Goal: Navigation & Orientation: Find specific page/section

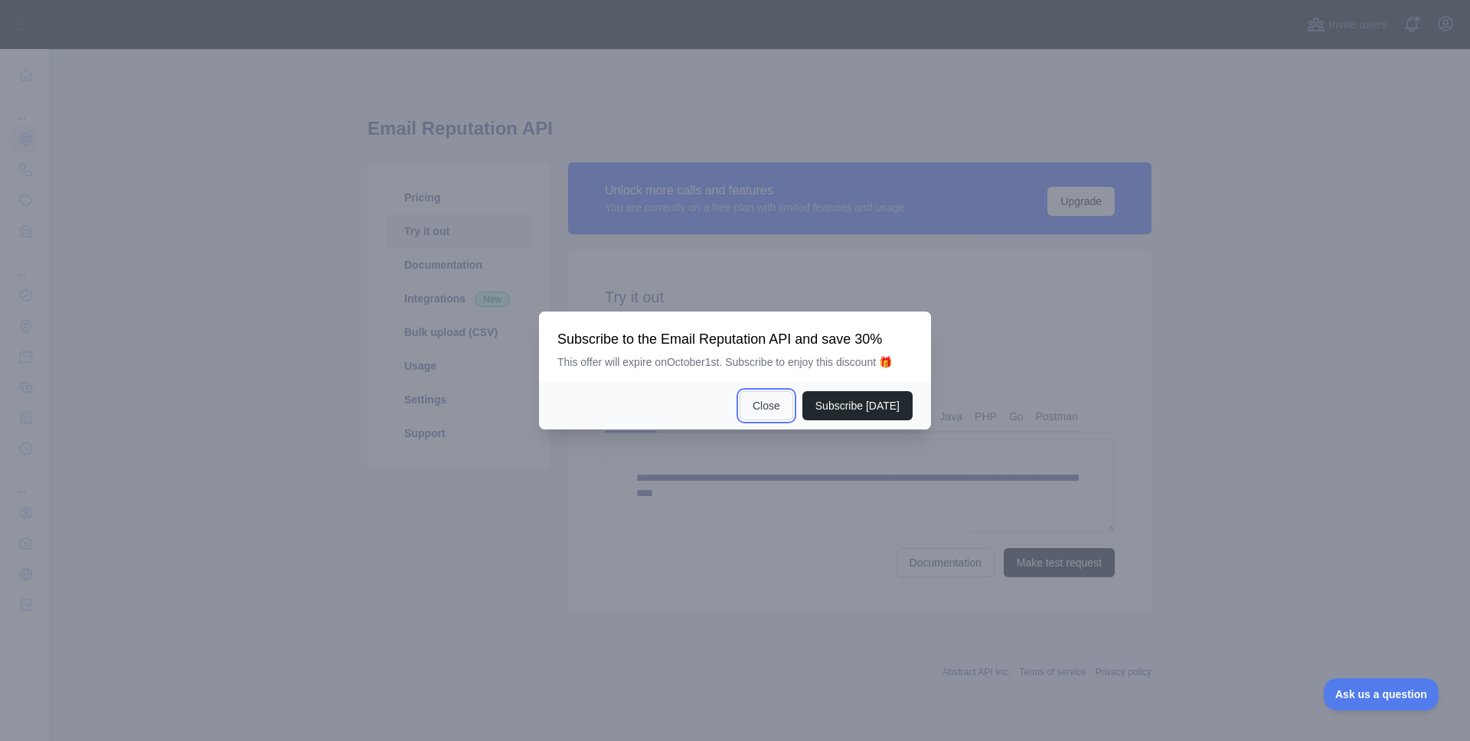
click at [769, 419] on button "Close" at bounding box center [766, 405] width 54 height 29
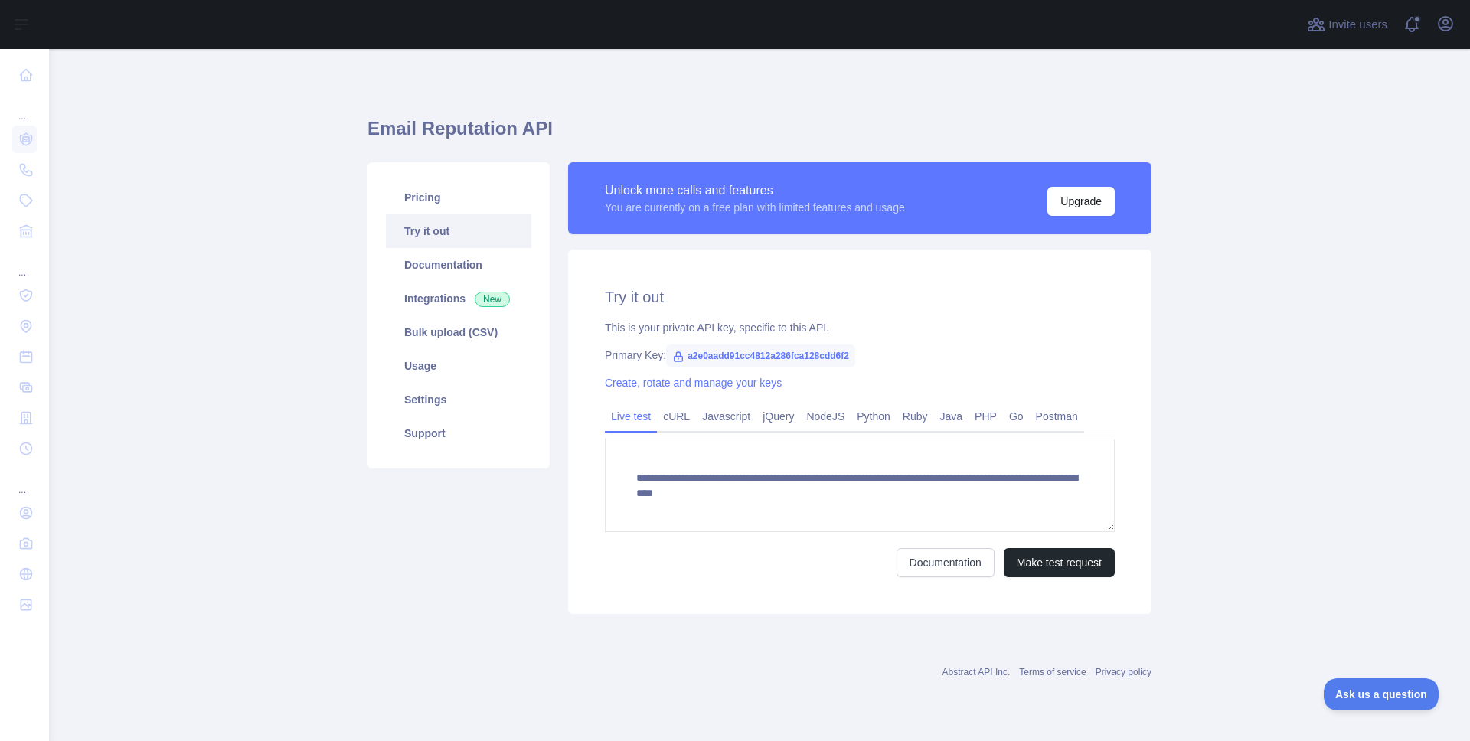
click at [707, 355] on span "a2e0aadd91cc4812a286fca128cdd6f2" at bounding box center [760, 355] width 189 height 23
copy span "a2e0aadd91cc4812a286fca128cdd6f2"
click at [427, 363] on link "Usage" at bounding box center [458, 366] width 145 height 34
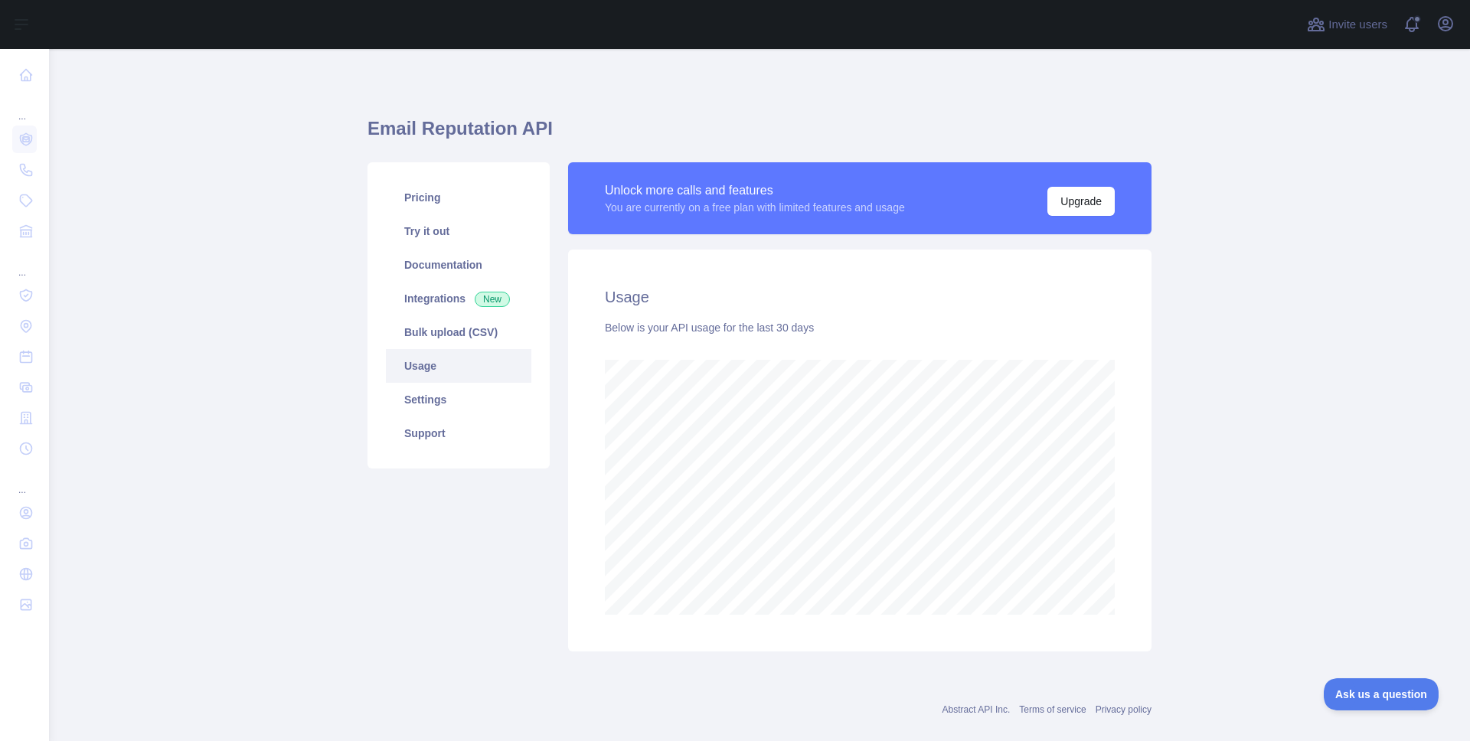
scroll to position [692, 1409]
click at [427, 240] on link "Try it out" at bounding box center [458, 231] width 145 height 34
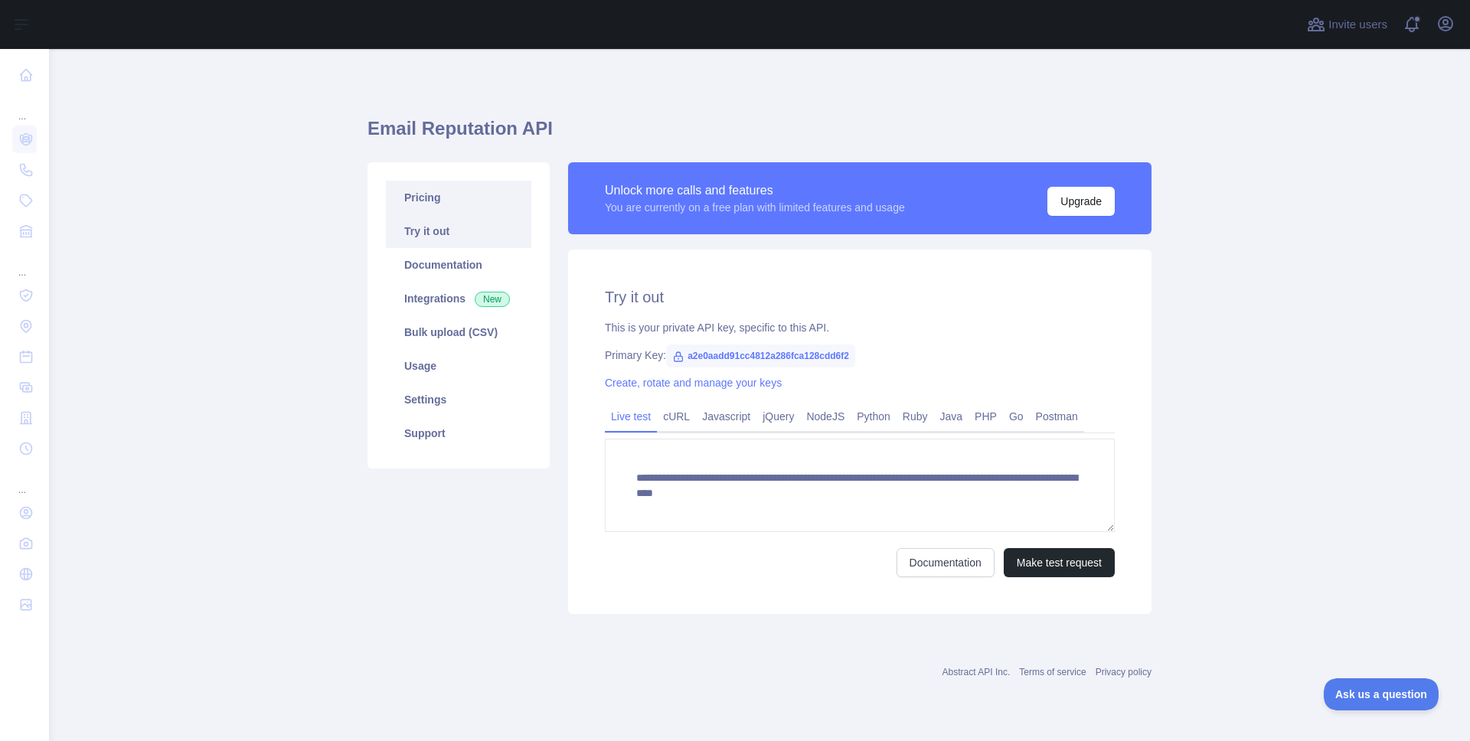
click at [442, 188] on link "Pricing" at bounding box center [458, 198] width 145 height 34
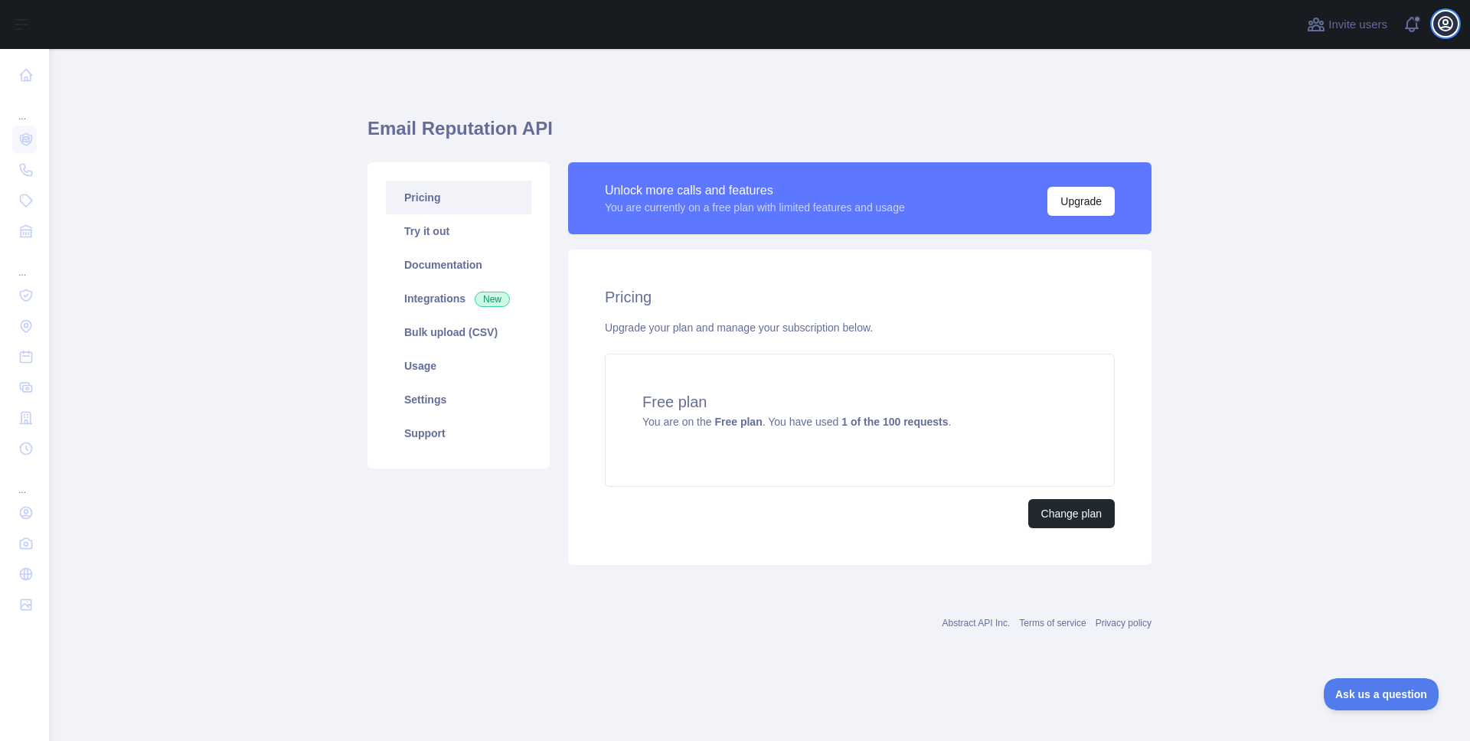
click at [1451, 21] on icon "button" at bounding box center [1445, 24] width 18 height 18
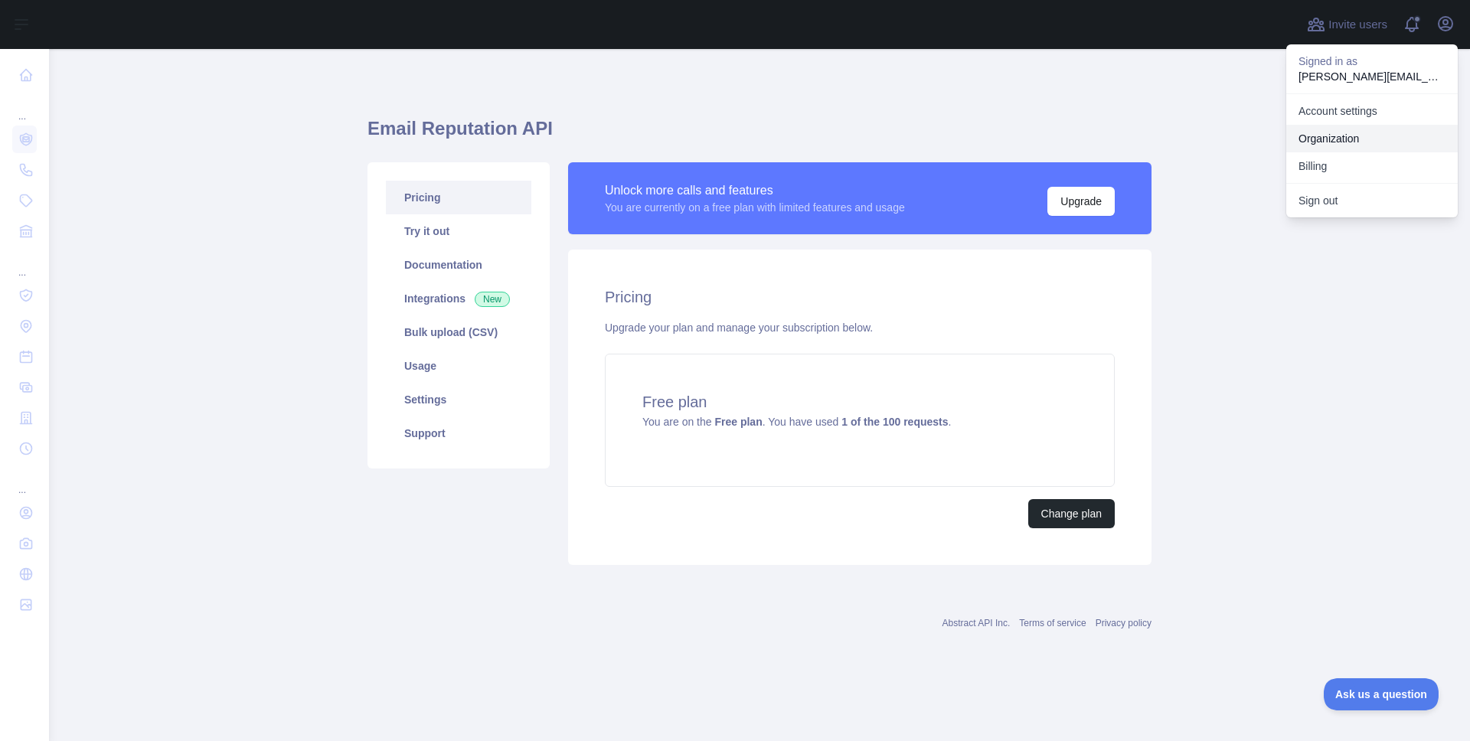
click at [1349, 135] on link "Organization" at bounding box center [1371, 139] width 171 height 28
